Goal: Information Seeking & Learning: Learn about a topic

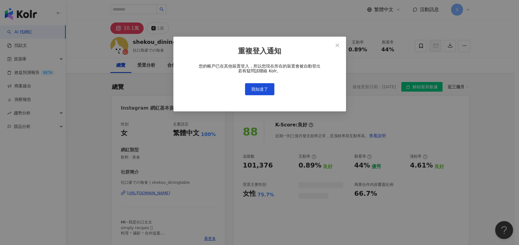
scroll to position [37, 0]
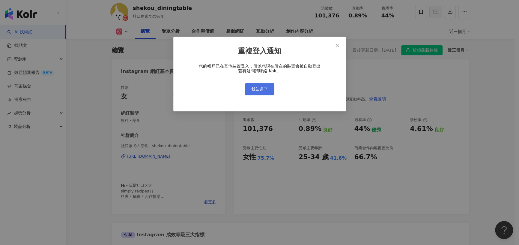
click at [256, 87] on span "我知道了" at bounding box center [259, 89] width 17 height 5
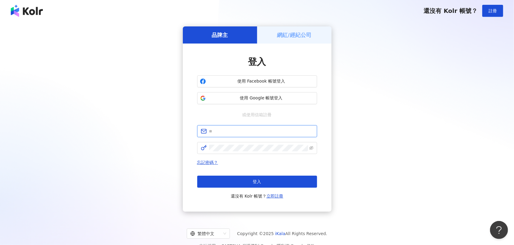
type input "**********"
click at [294, 174] on div "忘記密碼？ 登入 還沒有 Kolr 帳號？ 立即註冊" at bounding box center [257, 179] width 120 height 41
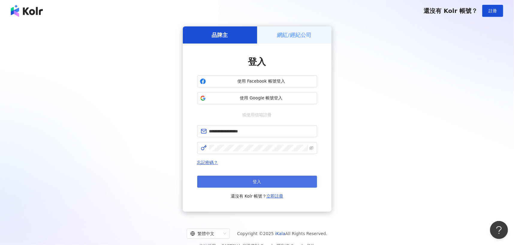
click at [294, 178] on button "登入" at bounding box center [257, 181] width 120 height 12
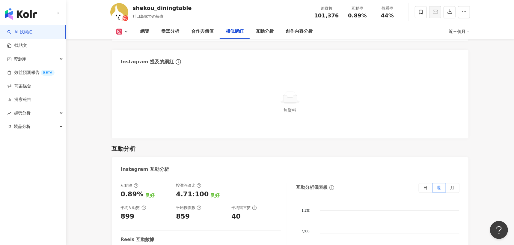
scroll to position [1237, 0]
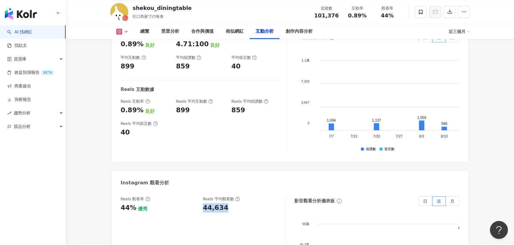
drag, startPoint x: 204, startPoint y: 206, endPoint x: 233, endPoint y: 206, distance: 28.5
click at [233, 206] on div "44,634" at bounding box center [241, 207] width 76 height 9
copy div "44,634"
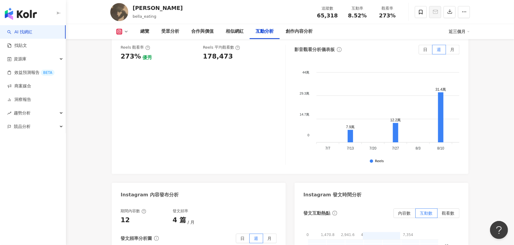
scroll to position [1259, 0]
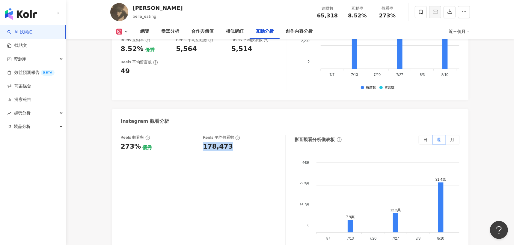
drag, startPoint x: 201, startPoint y: 147, endPoint x: 236, endPoint y: 148, distance: 35.1
click at [236, 148] on div "Reels 觀看率 273% 優秀 Reels 平均觀看數 178,473" at bounding box center [200, 143] width 159 height 16
copy div "178,473"
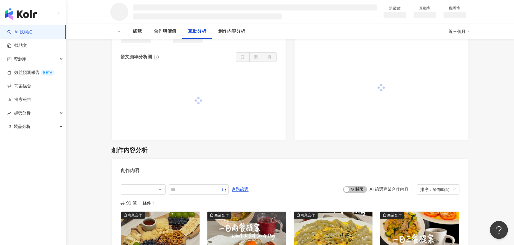
scroll to position [407, 0]
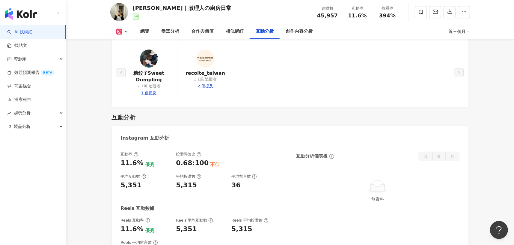
scroll to position [1182, 0]
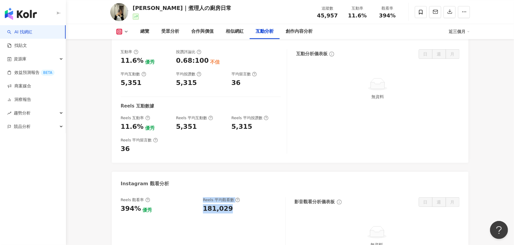
drag, startPoint x: 198, startPoint y: 209, endPoint x: 231, endPoint y: 212, distance: 32.4
click at [231, 212] on div "Reels 觀看率 394% 優秀 Reels 平均觀看數 181,029" at bounding box center [200, 205] width 159 height 16
click at [257, 211] on div "181,029" at bounding box center [241, 208] width 76 height 9
drag, startPoint x: 204, startPoint y: 208, endPoint x: 238, endPoint y: 209, distance: 33.9
click at [238, 209] on div "181,029" at bounding box center [241, 208] width 76 height 9
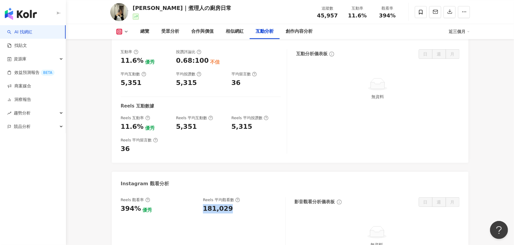
copy div "181,029"
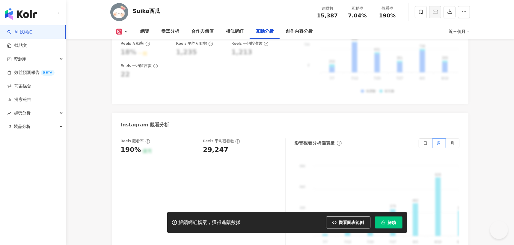
scroll to position [1378, 0]
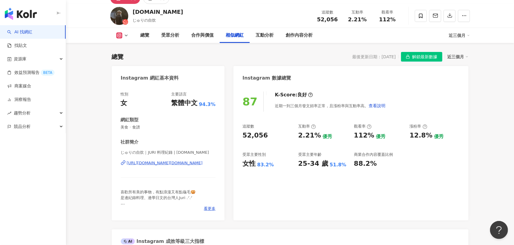
scroll to position [1275, 0]
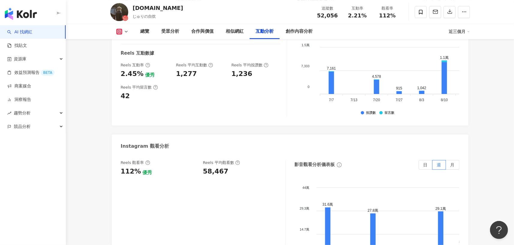
drag, startPoint x: 200, startPoint y: 155, endPoint x: 221, endPoint y: 161, distance: 22.4
click at [221, 160] on div "Reels 觀看率 112% 優秀 Reels 平均觀看數 58,467" at bounding box center [200, 168] width 159 height 16
click at [227, 167] on div "Reels 觀看率 112% 優秀 Reels 平均觀看數 58,467" at bounding box center [203, 220] width 165 height 120
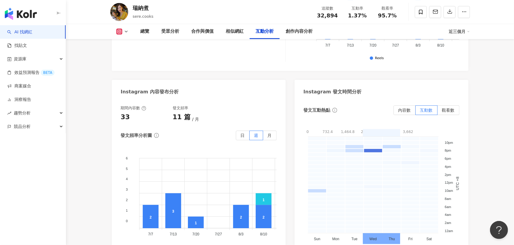
scroll to position [1498, 0]
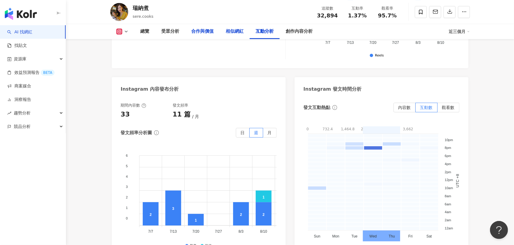
click at [227, 39] on div "總覽 受眾分析 合作與價值 相似網紅 互動分析 創作內容分析" at bounding box center [227, 31] width 184 height 15
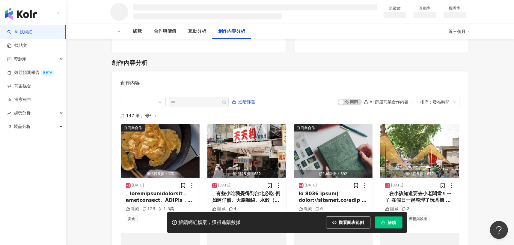
scroll to position [629, 0]
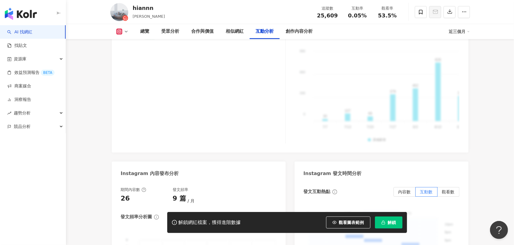
scroll to position [1257, 0]
